Goal: Information Seeking & Learning: Learn about a topic

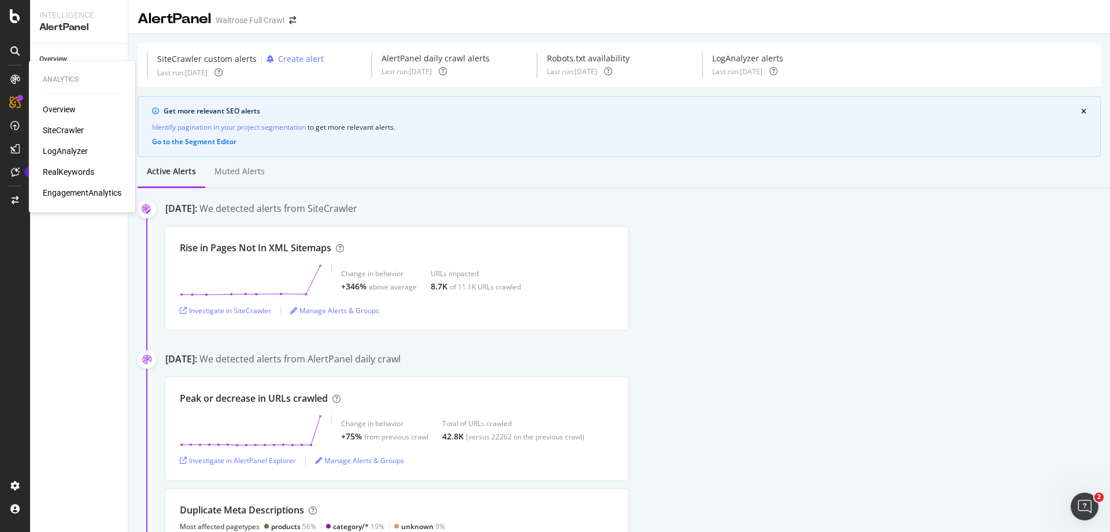
click at [60, 164] on div "Overview SiteCrawler LogAnalyzer RealKeywords EngagementAnalytics" at bounding box center [82, 151] width 79 height 95
click at [61, 170] on div "RealKeywords" at bounding box center [68, 172] width 51 height 12
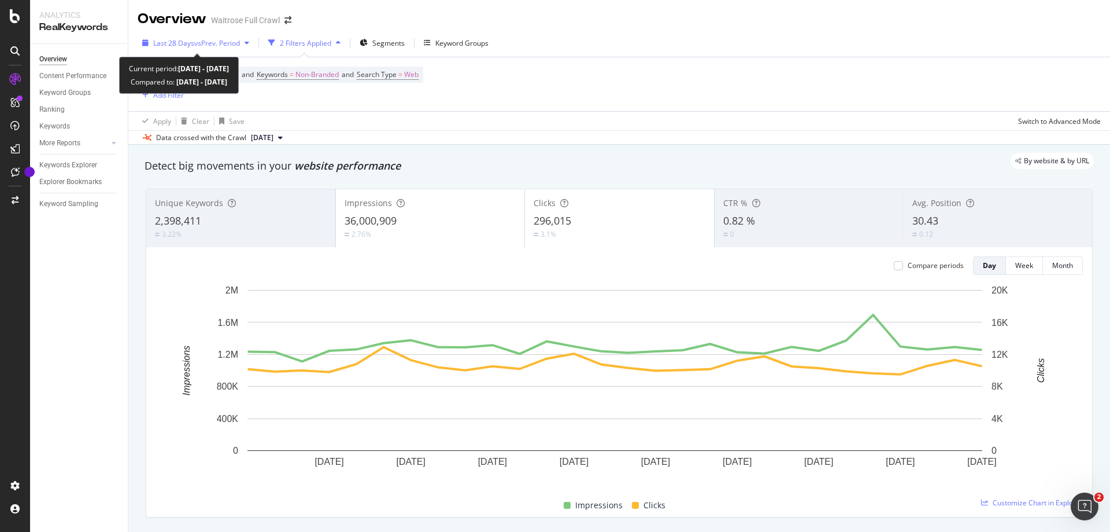
click at [203, 47] on span "vs Prev. Period" at bounding box center [217, 43] width 46 height 10
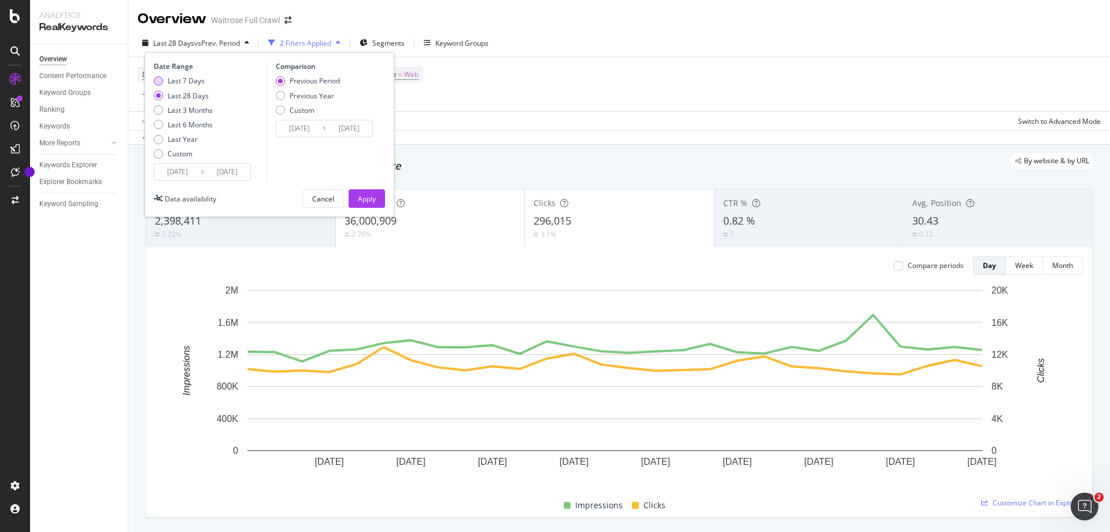
click at [162, 80] on div "Last 7 Days" at bounding box center [158, 80] width 9 height 9
type input "2025/08/19"
type input "2025/08/12"
type input "2025/08/18"
click at [367, 196] on div "Apply" at bounding box center [367, 199] width 18 height 10
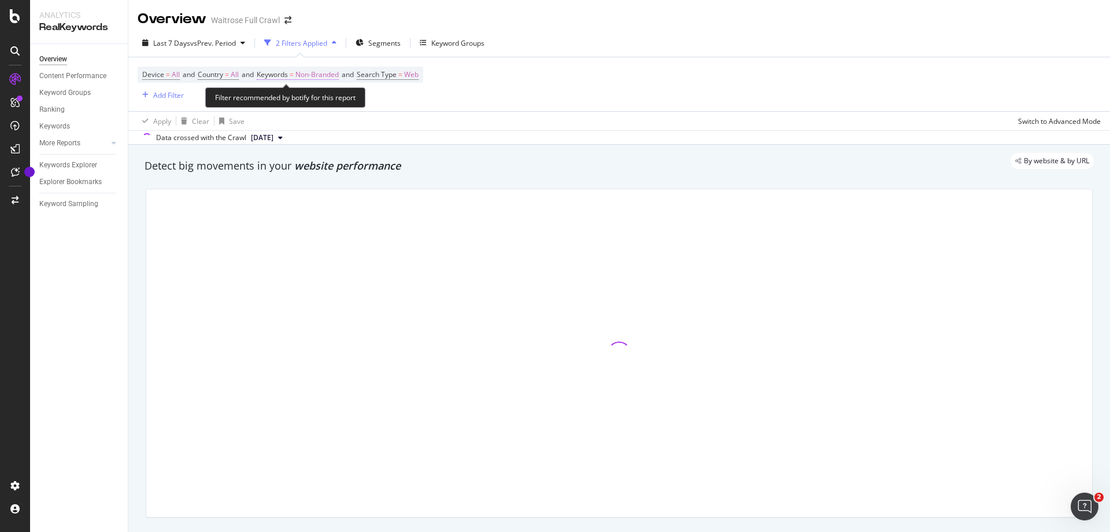
click at [309, 74] on span "Non-Branded" at bounding box center [317, 75] width 43 height 16
click at [307, 98] on span "Non-Branded" at bounding box center [298, 102] width 48 height 10
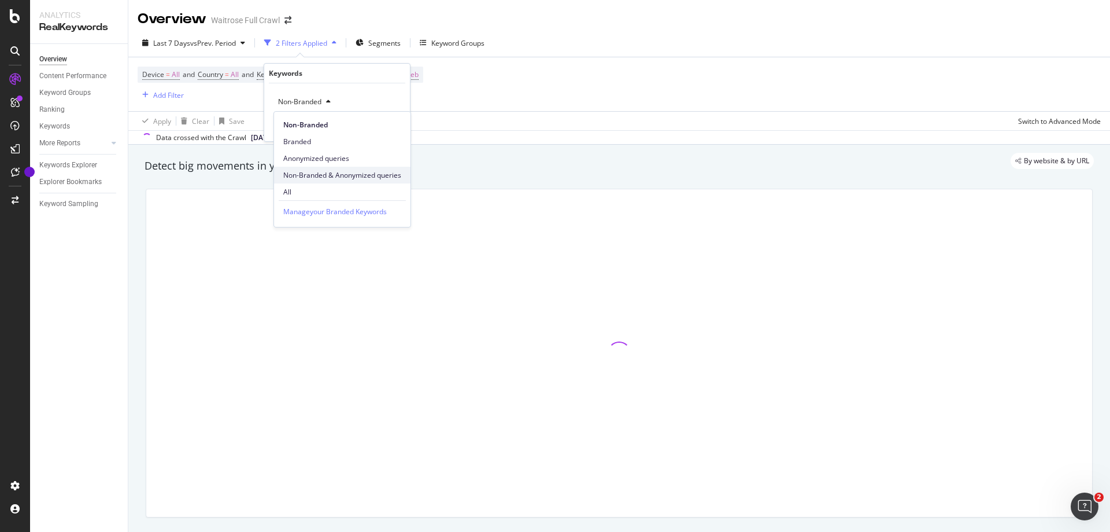
click at [308, 171] on span "Non-Branded & Anonymized queries" at bounding box center [342, 175] width 118 height 10
click at [401, 127] on div "Apply" at bounding box center [401, 126] width 18 height 10
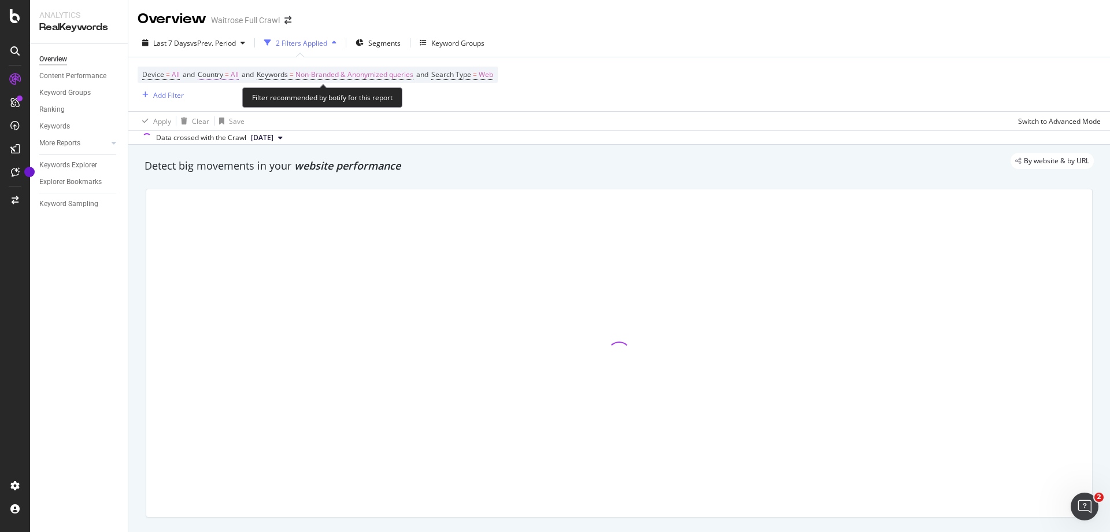
click at [237, 74] on span "All" at bounding box center [235, 75] width 8 height 16
click at [228, 98] on div "All" at bounding box center [274, 102] width 127 height 19
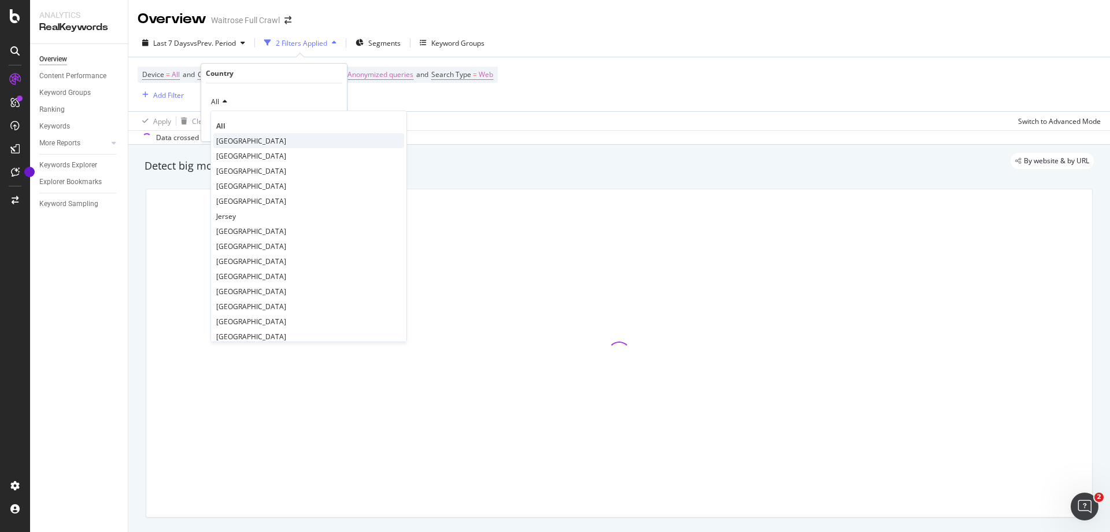
click at [231, 138] on span "[GEOGRAPHIC_DATA]" at bounding box center [251, 141] width 70 height 10
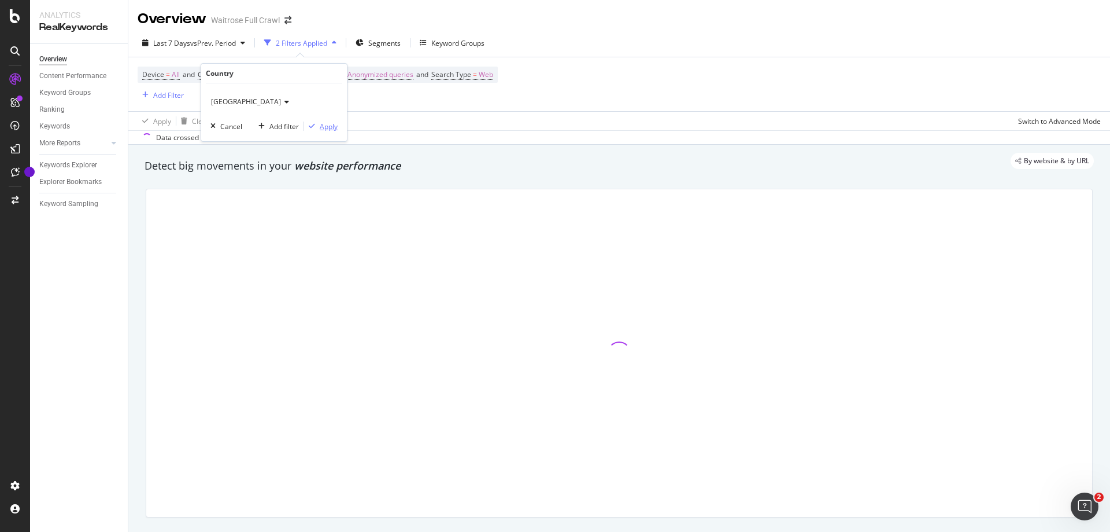
click at [333, 127] on div "Apply" at bounding box center [329, 126] width 18 height 10
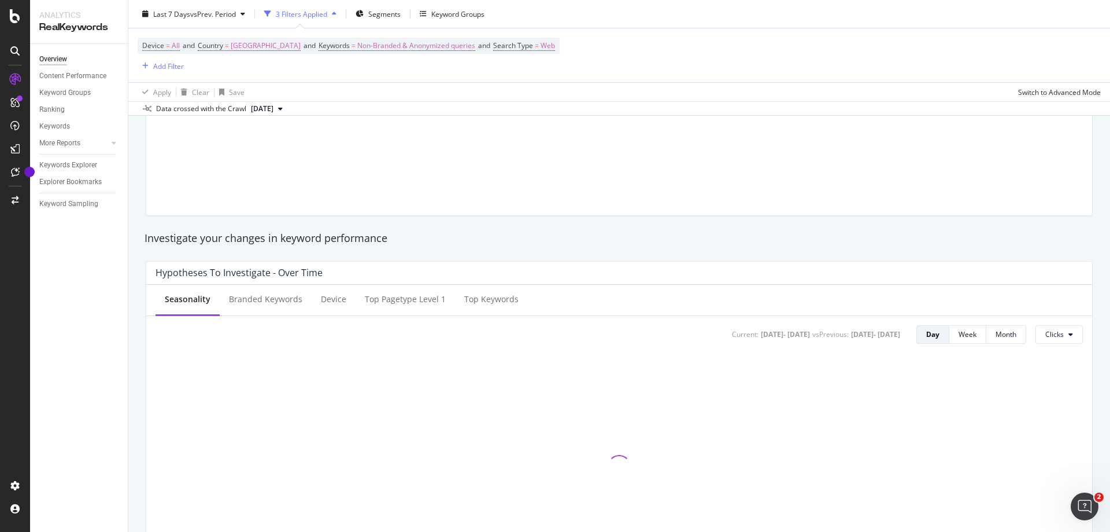
scroll to position [405, 0]
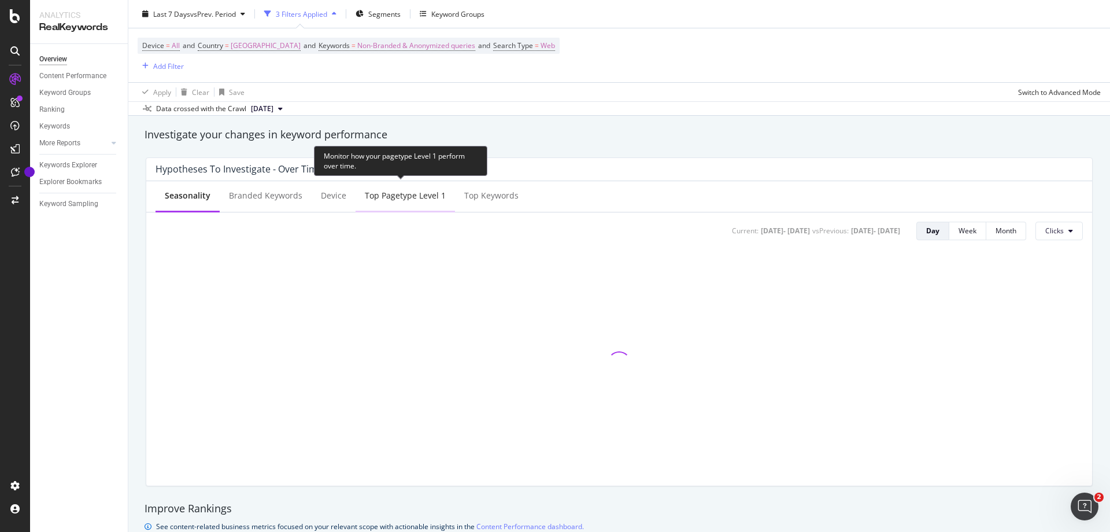
click at [421, 197] on div "Top pagetype Level 1" at bounding box center [405, 196] width 81 height 12
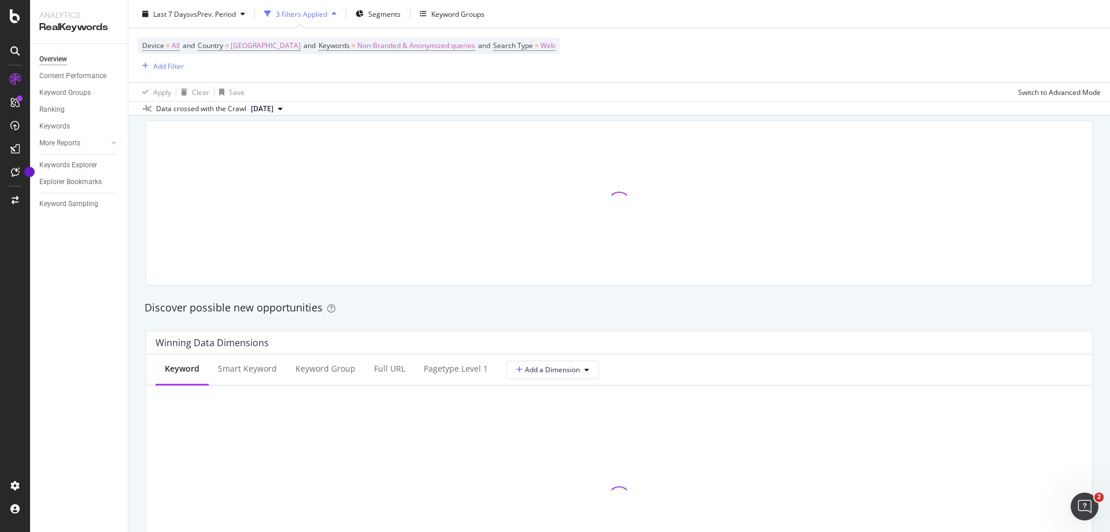
scroll to position [868, 0]
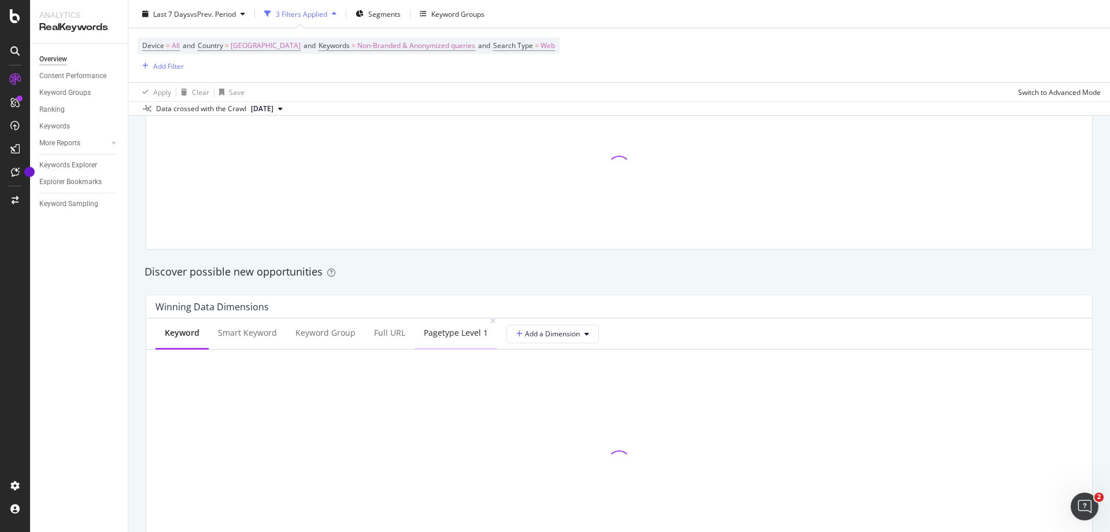
click at [444, 338] on div "pagetype Level 1" at bounding box center [456, 333] width 64 height 12
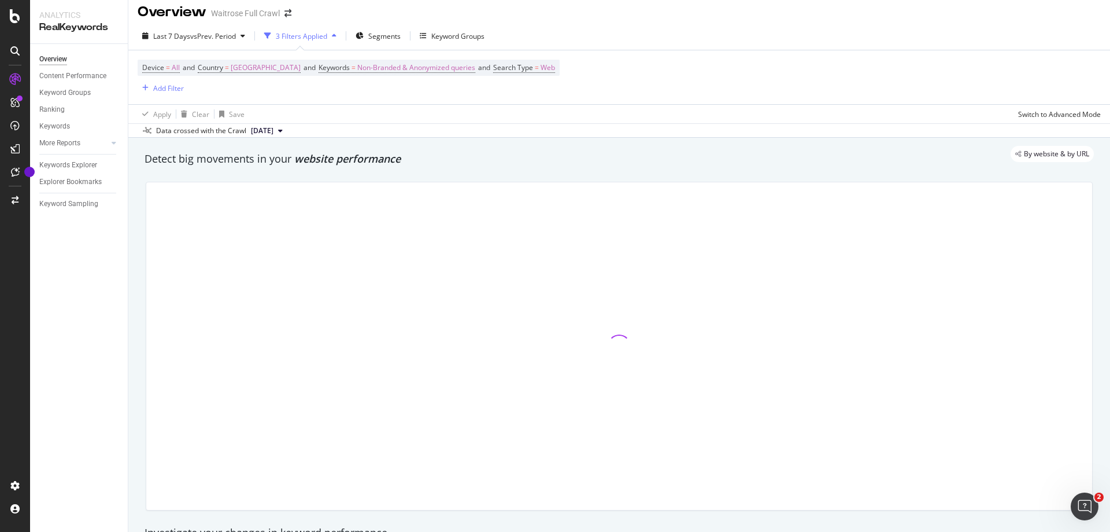
scroll to position [0, 0]
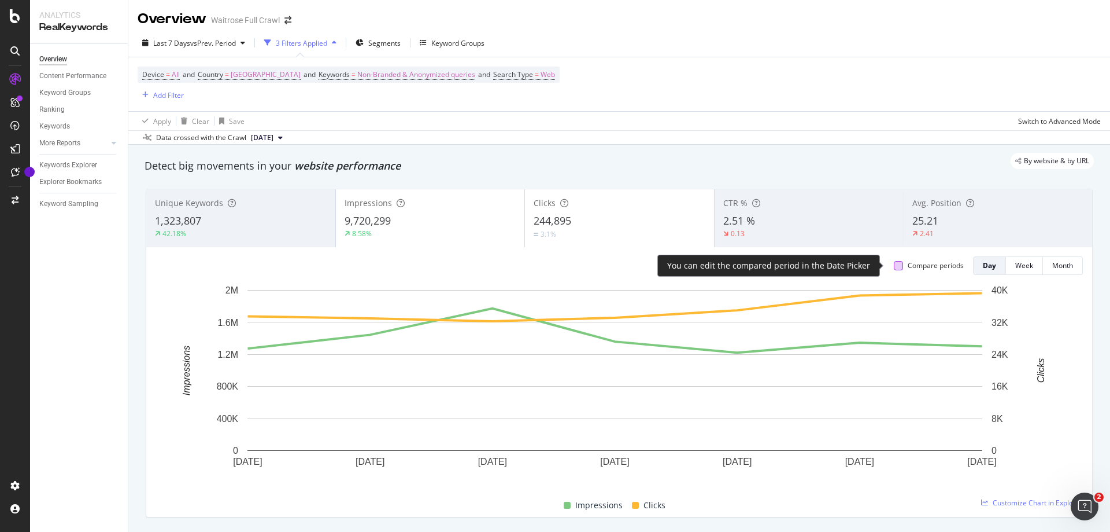
click at [894, 265] on div at bounding box center [898, 265] width 9 height 9
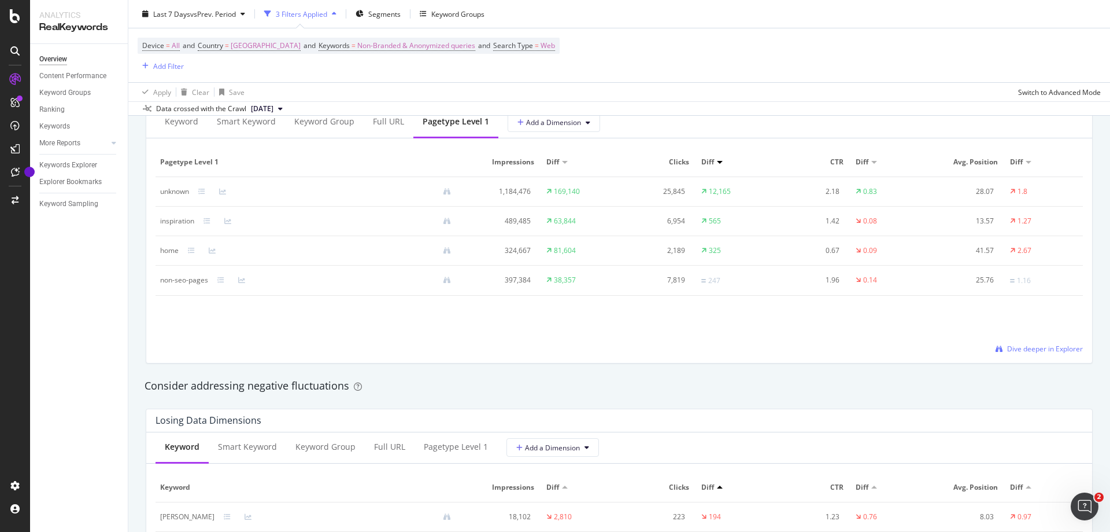
scroll to position [1099, 0]
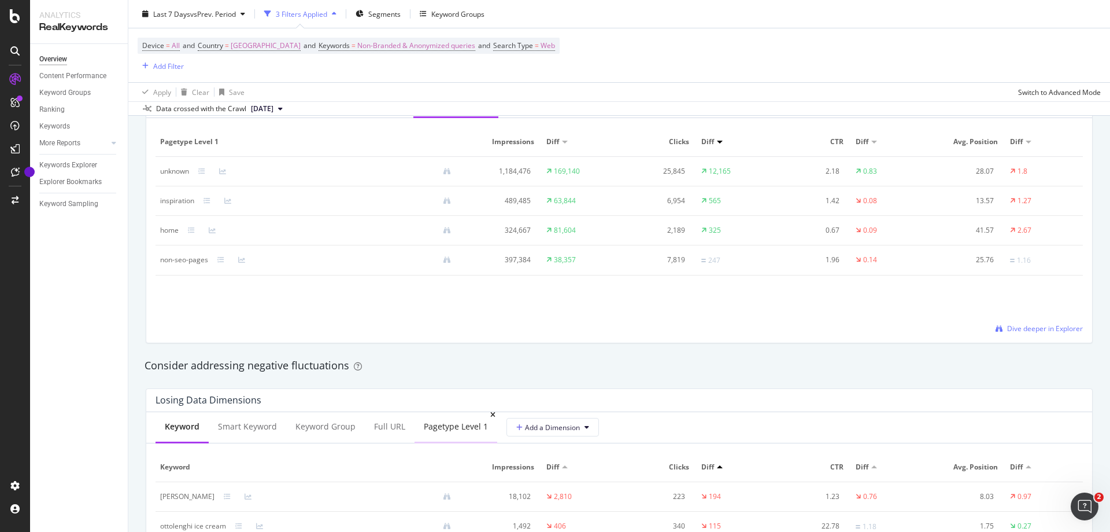
click at [440, 423] on div "pagetype Level 1" at bounding box center [456, 426] width 64 height 12
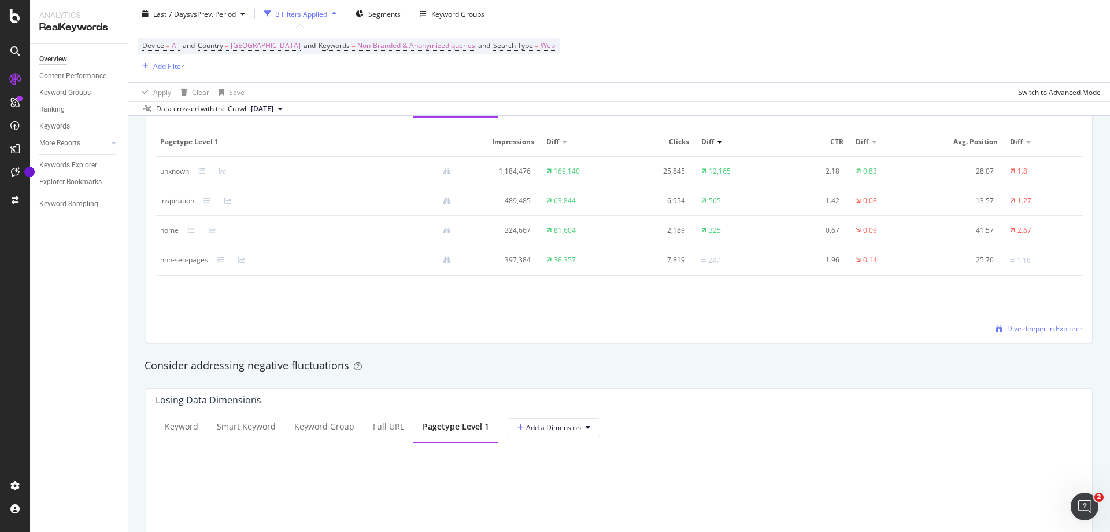
scroll to position [983, 0]
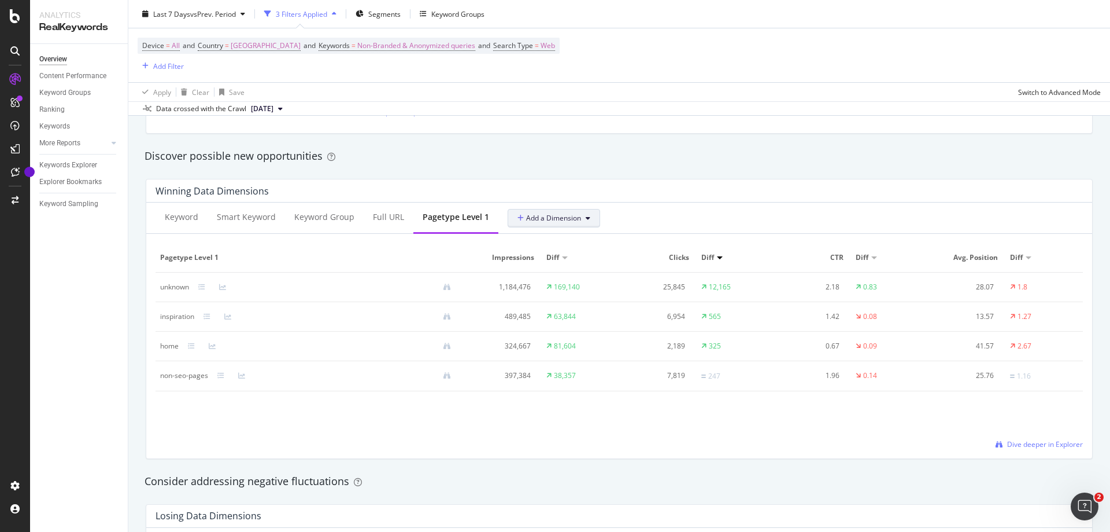
click at [544, 219] on span "Add a Dimension" at bounding box center [550, 218] width 64 height 10
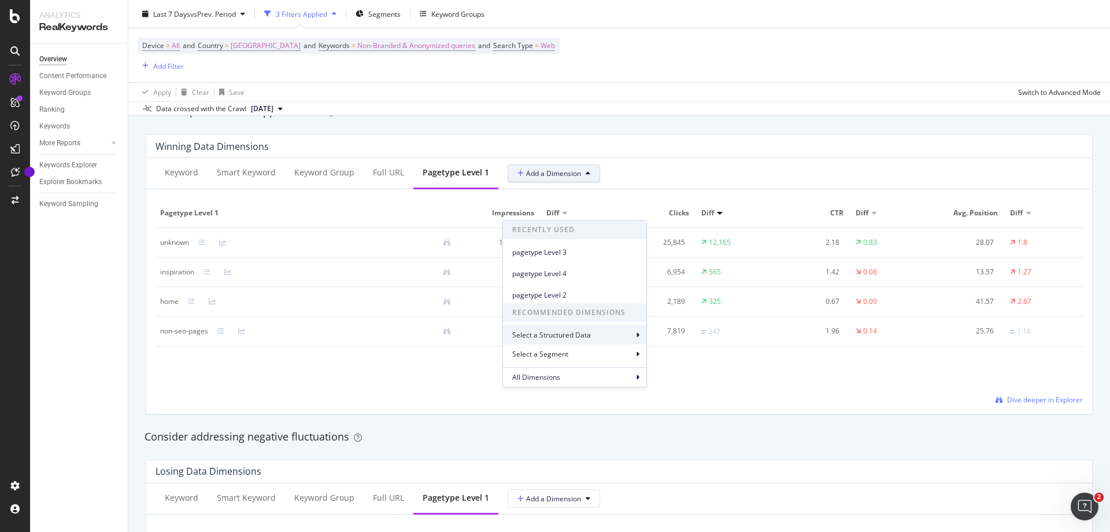
scroll to position [1041, 0]
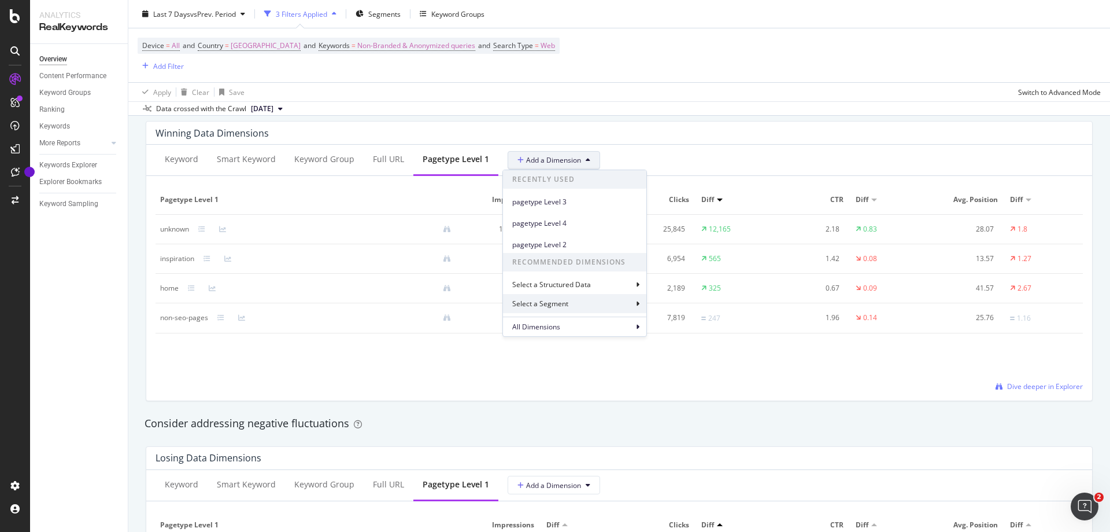
click at [560, 301] on div "Select a Segment" at bounding box center [541, 303] width 58 height 10
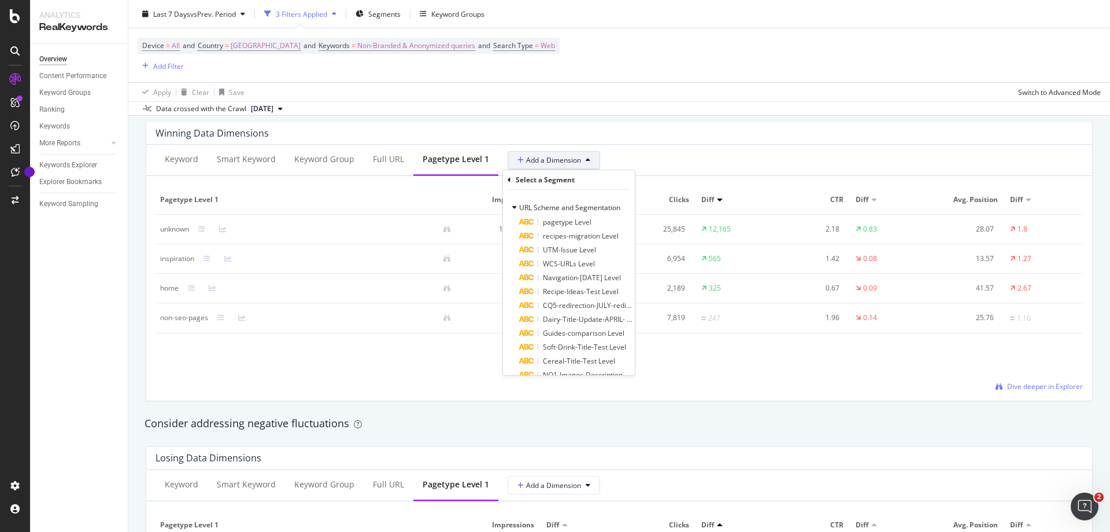
click at [508, 180] on icon at bounding box center [509, 179] width 3 height 7
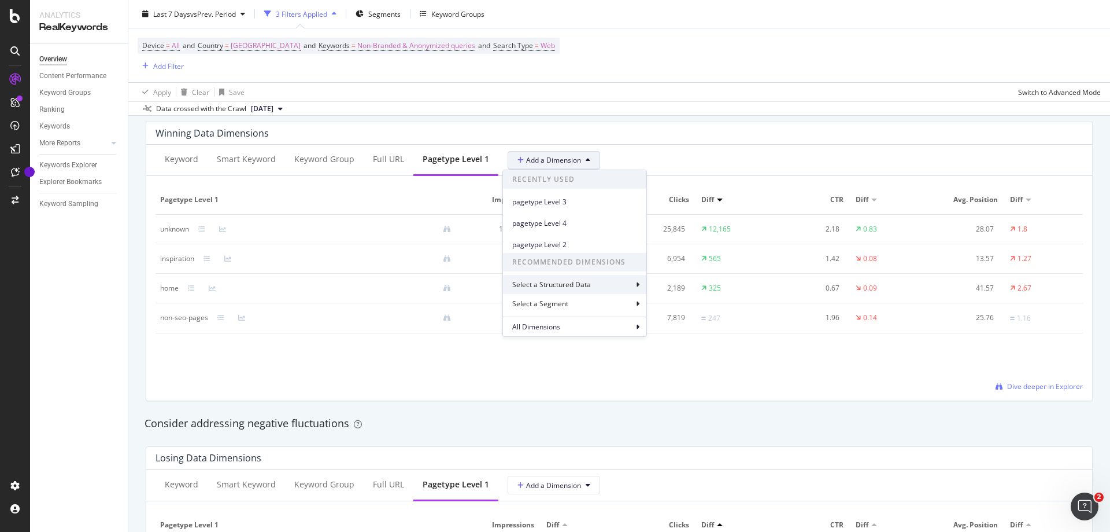
click at [567, 286] on div "Select a Structured Data" at bounding box center [552, 284] width 81 height 10
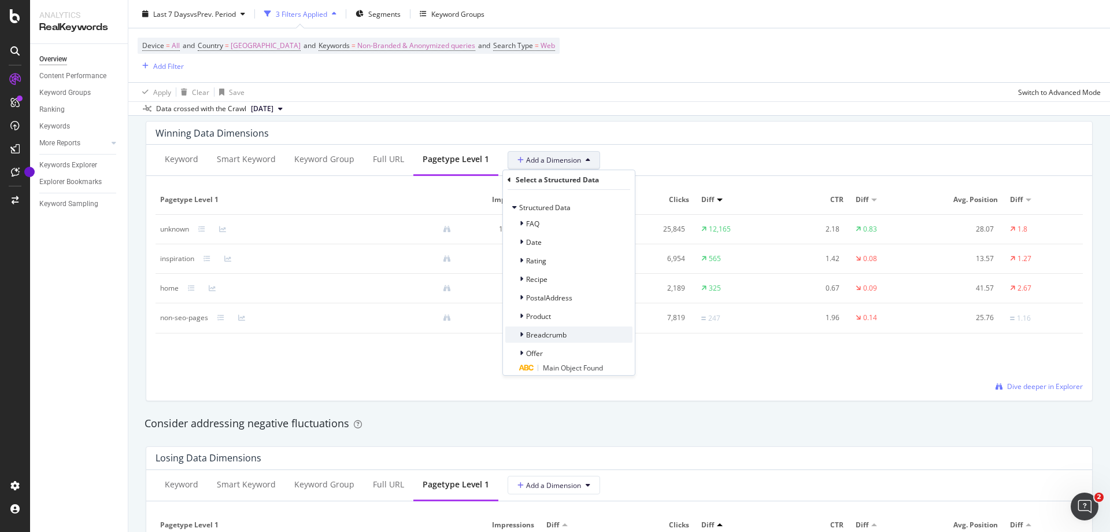
click at [561, 334] on span "Breadcrumb" at bounding box center [546, 335] width 40 height 10
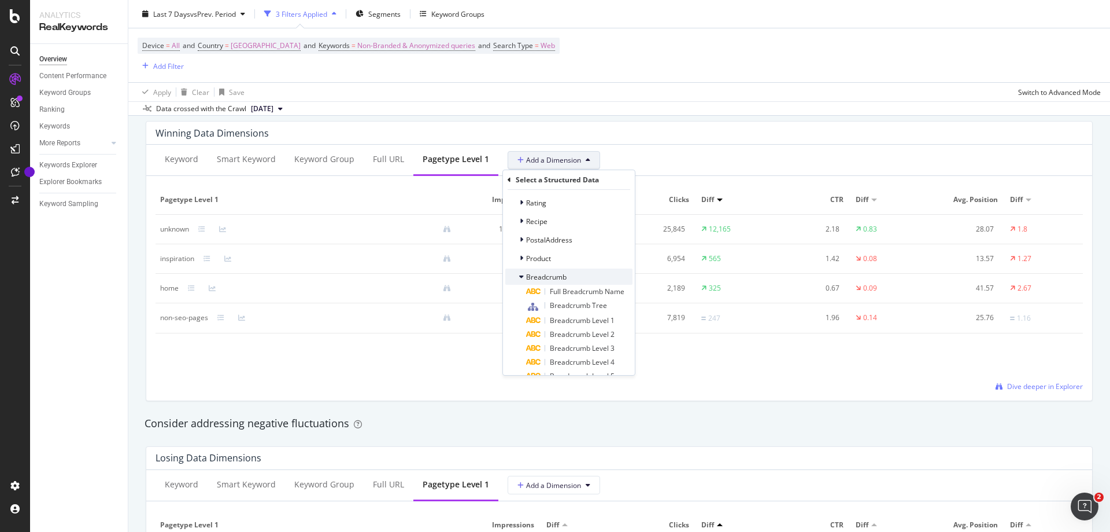
scroll to position [116, 0]
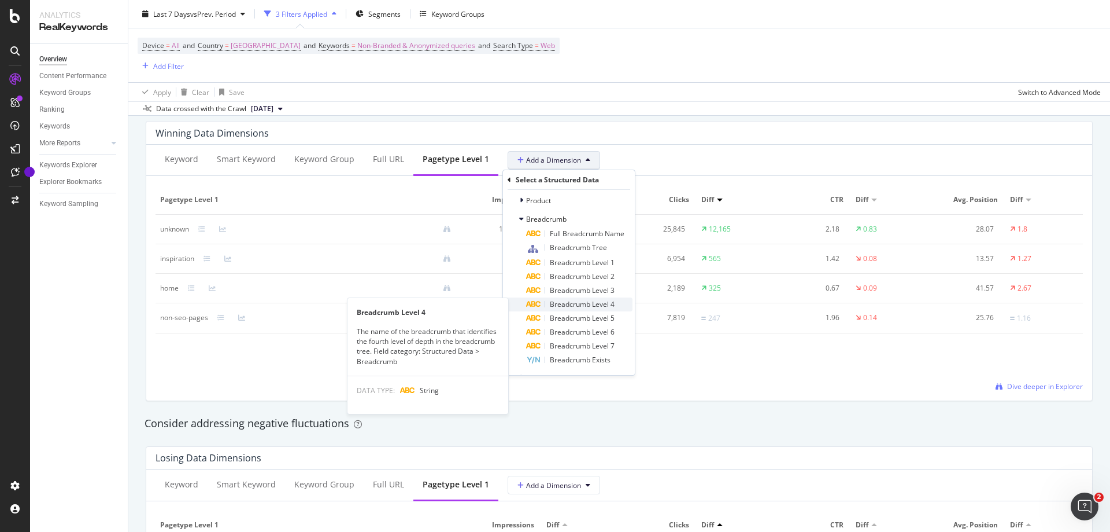
click at [570, 304] on span "Breadcrumb Level 4" at bounding box center [582, 304] width 65 height 10
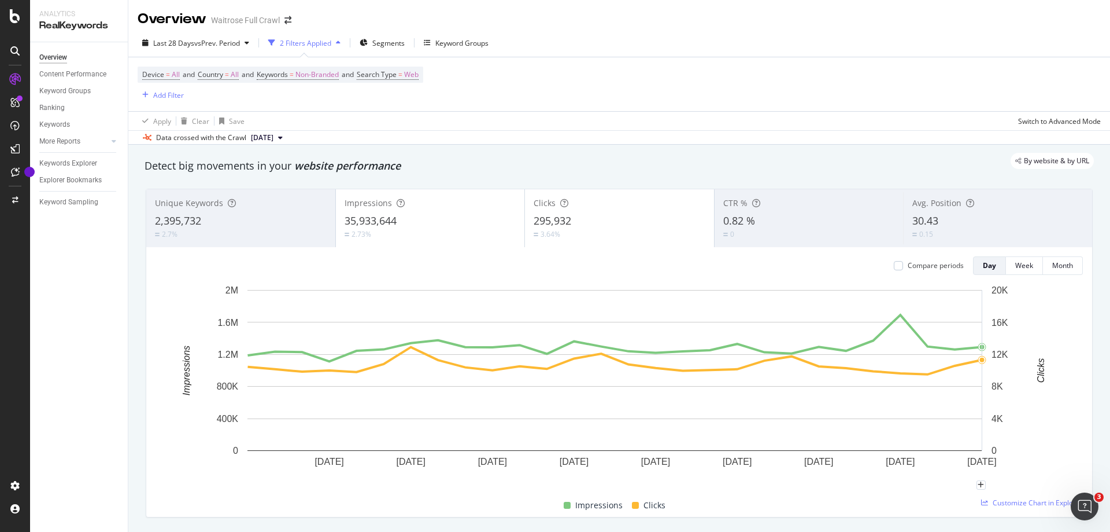
scroll to position [2, 0]
